Goal: Information Seeking & Learning: Find specific page/section

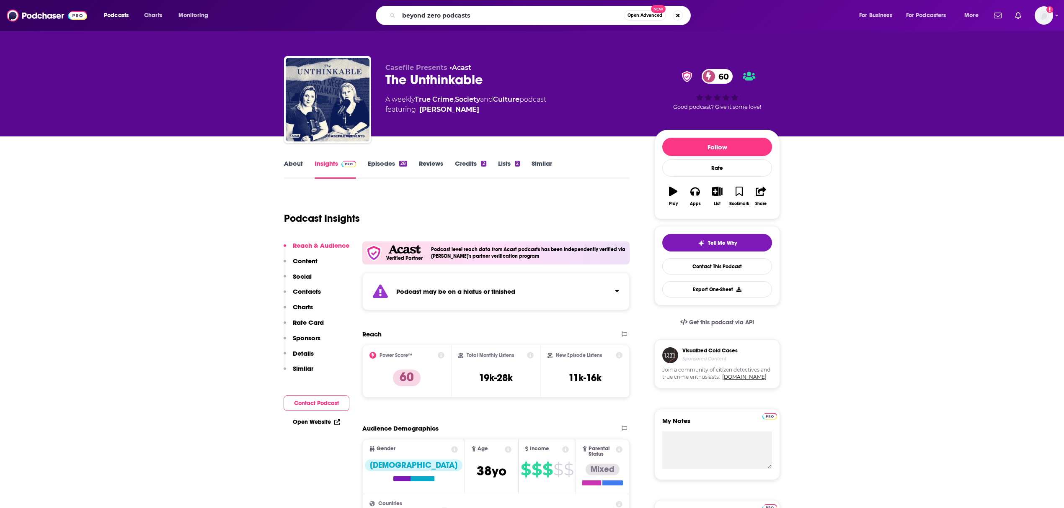
type input "beyond zero podcast"
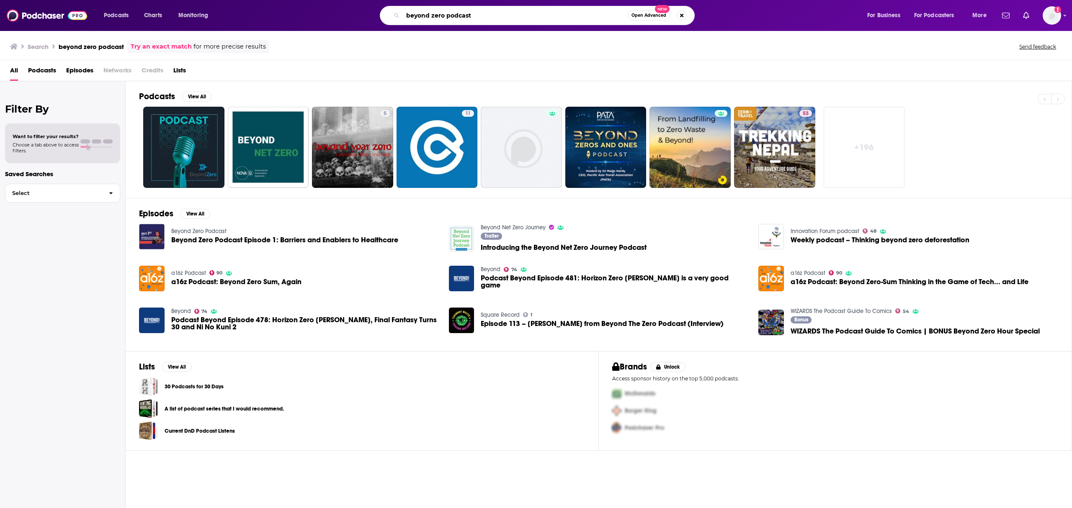
click at [431, 14] on input "beyond zero podcast" at bounding box center [515, 15] width 225 height 13
drag, startPoint x: 469, startPoint y: 13, endPoint x: 441, endPoint y: 12, distance: 28.9
click at [441, 12] on input "beyondzero podcast" at bounding box center [515, 15] width 225 height 13
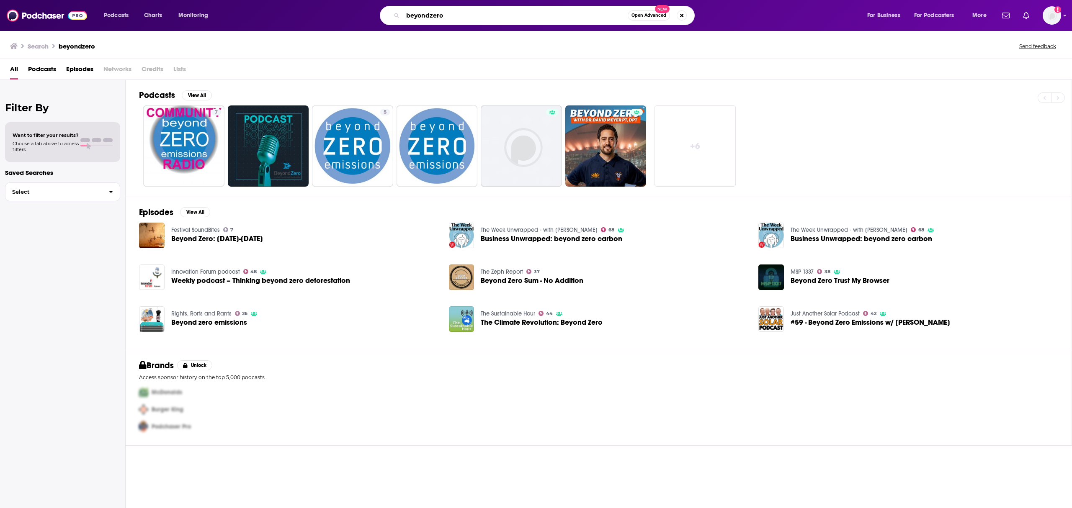
drag, startPoint x: 428, startPoint y: 15, endPoint x: 436, endPoint y: 14, distance: 8.5
click at [429, 15] on input "beyondzero" at bounding box center [515, 15] width 225 height 13
click at [480, 19] on input "beyond zero" at bounding box center [515, 15] width 225 height 13
click at [549, 21] on input "beyond zero" at bounding box center [515, 15] width 225 height 13
type input "beyond zero"
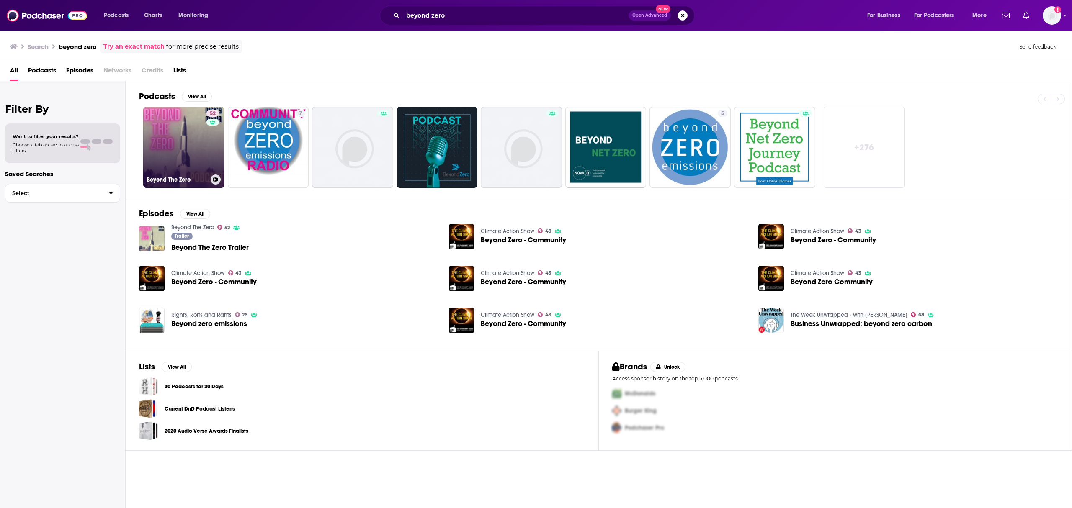
click at [171, 131] on link "52 Beyond The Zero" at bounding box center [183, 147] width 81 height 81
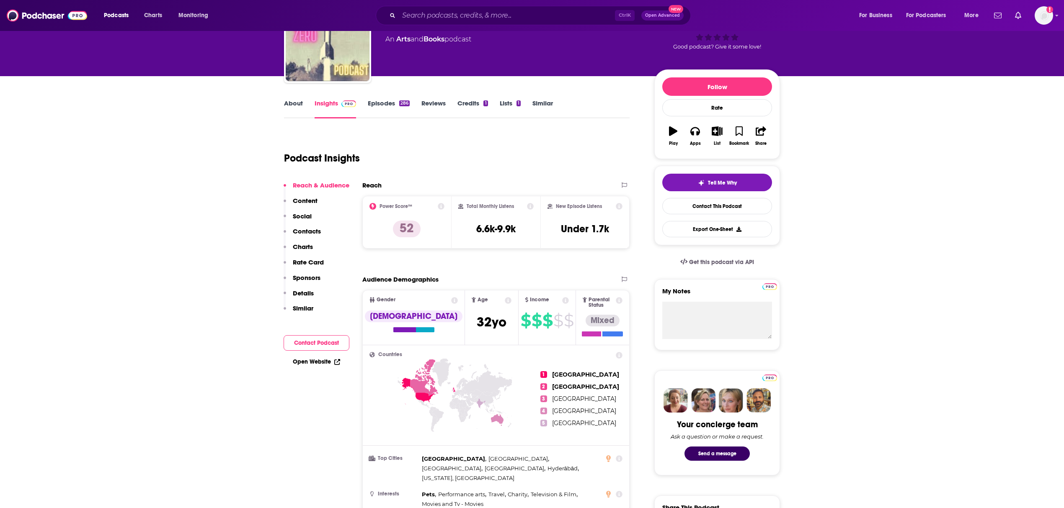
scroll to position [56, 0]
